Goal: Task Accomplishment & Management: Use online tool/utility

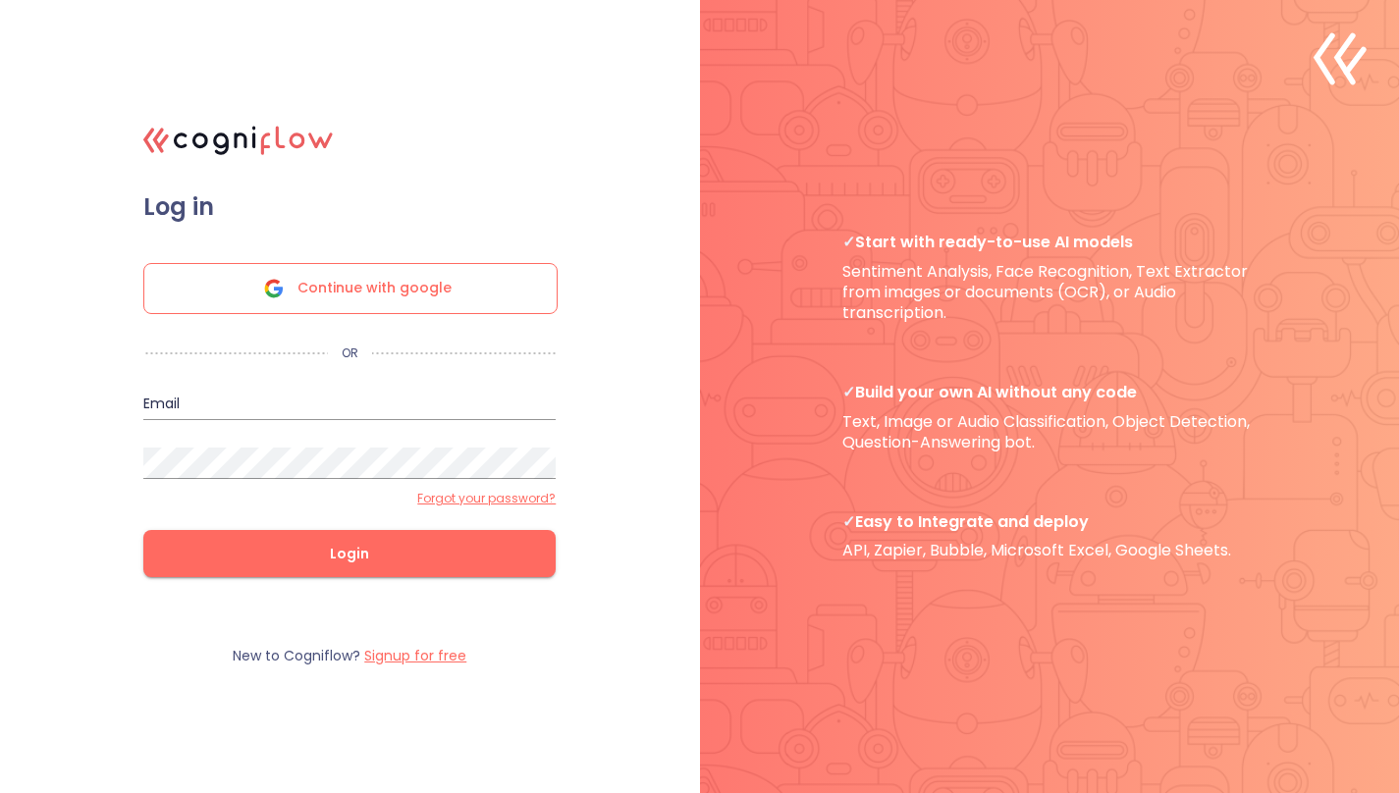
click at [439, 280] on span "Continue with google" at bounding box center [374, 288] width 154 height 49
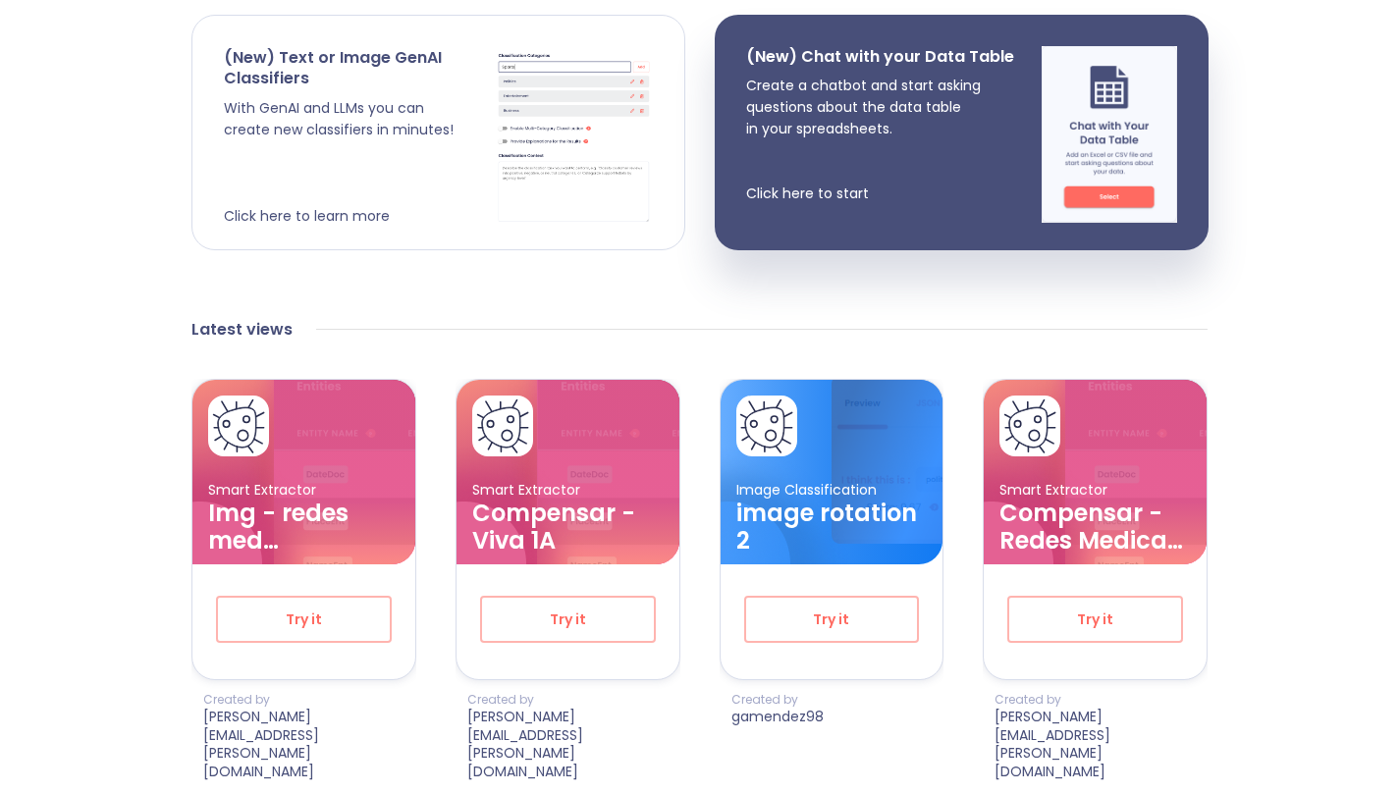
scroll to position [429, 0]
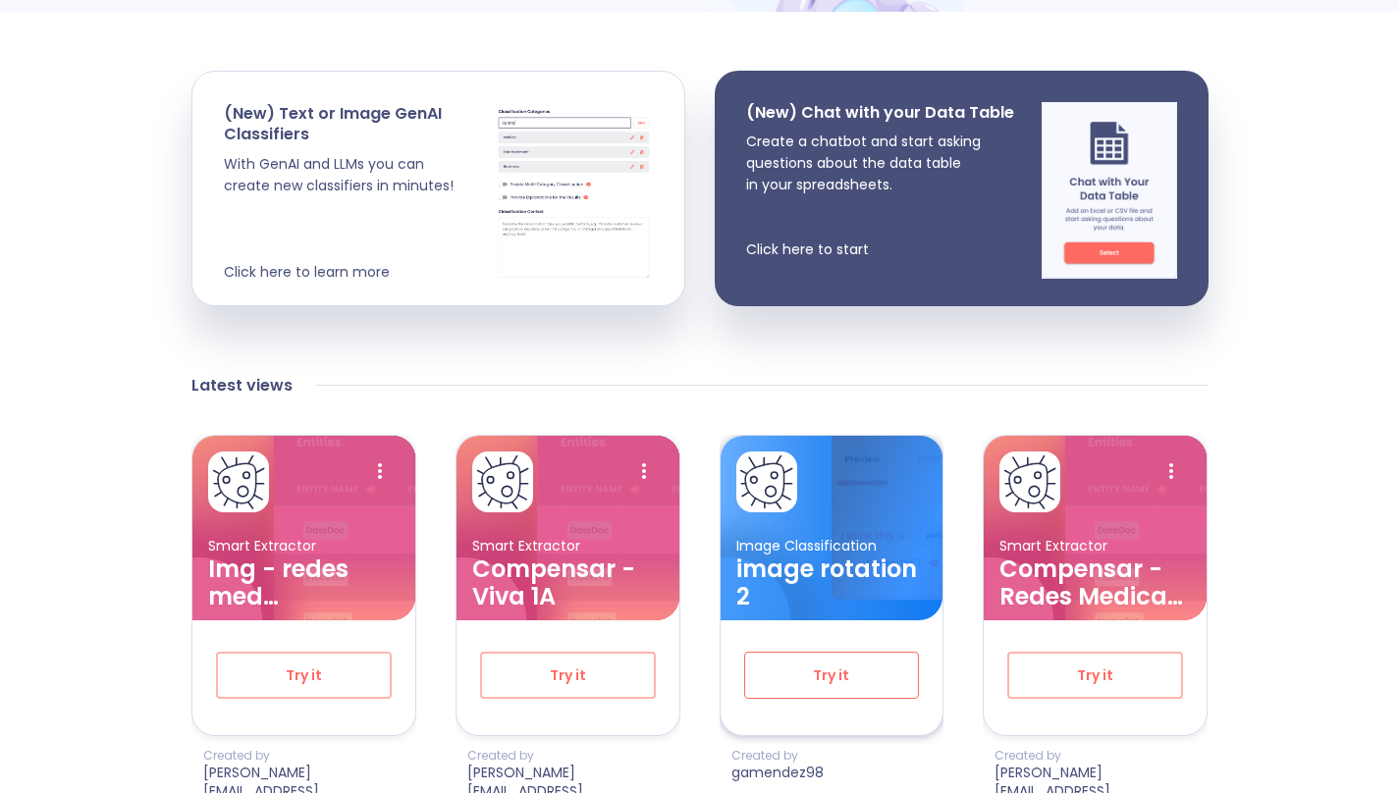
click at [860, 664] on span "Try it" at bounding box center [832, 676] width 111 height 25
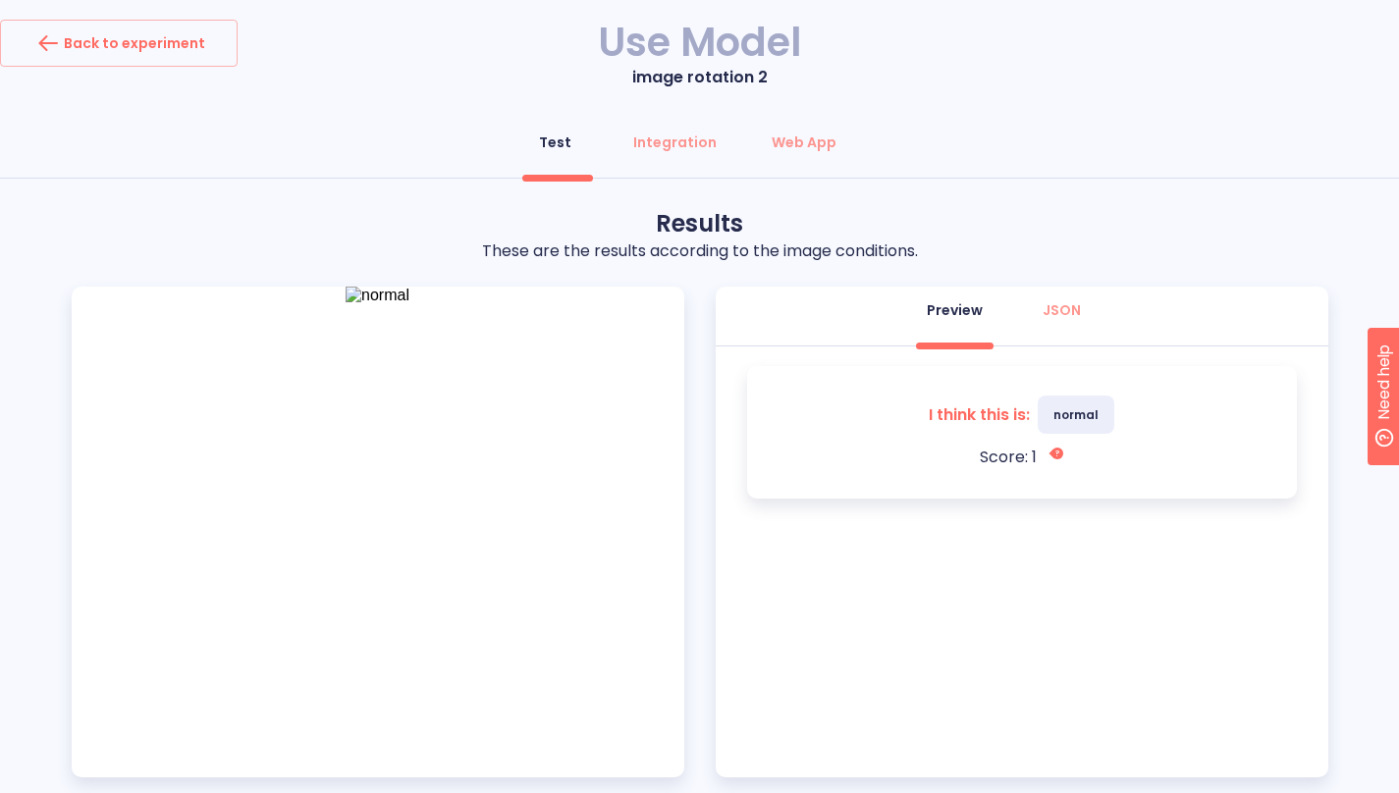
click at [812, 550] on div "I think this is: normal Score: 1 Perdiction Score: A value between 0 and 1. The…" at bounding box center [1022, 562] width 613 height 431
click at [801, 547] on div "I think this is: normal Score: 1 Perdiction Score: A value between 0 and 1. The…" at bounding box center [1022, 562] width 613 height 431
click at [346, 304] on img at bounding box center [378, 296] width 64 height 18
